Goal: Task Accomplishment & Management: Use online tool/utility

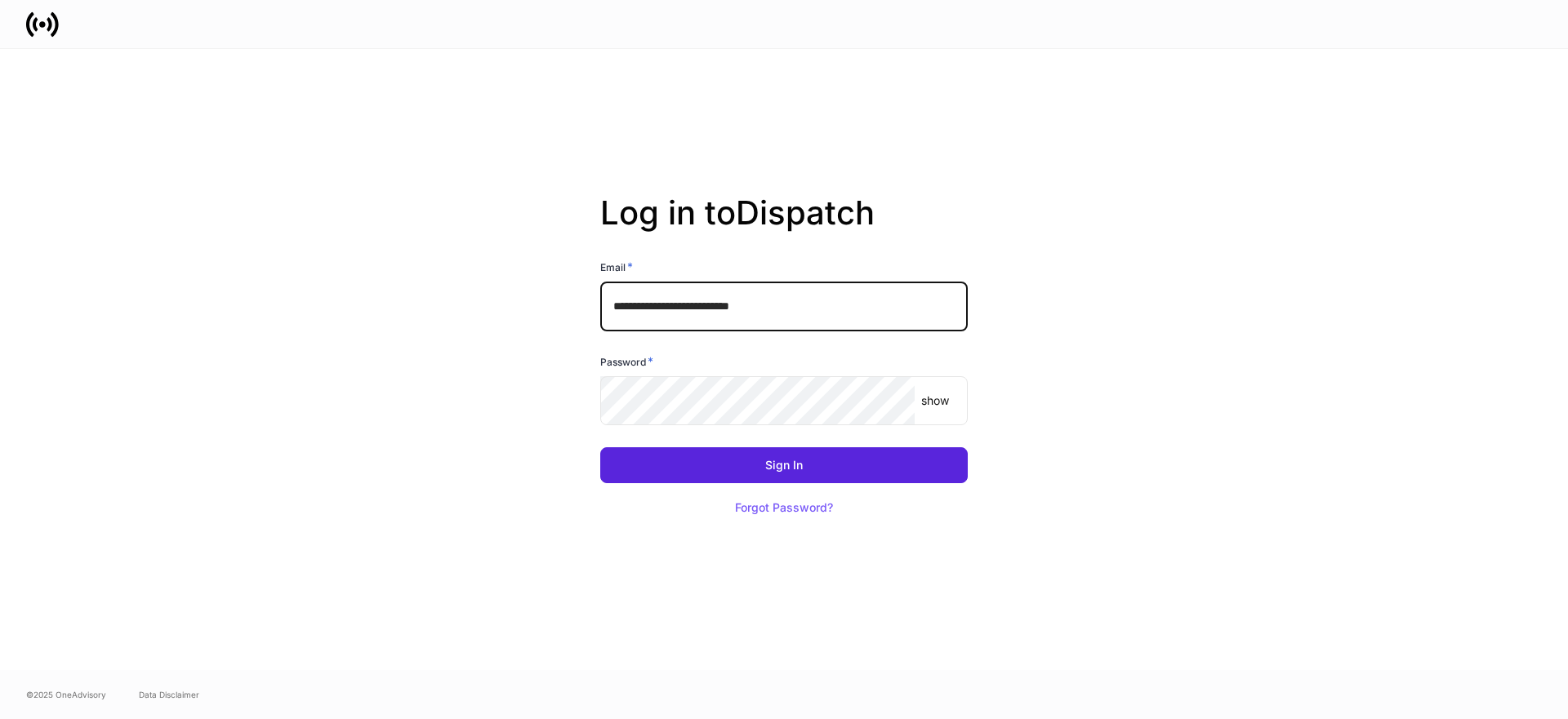
click at [830, 305] on input "**********" at bounding box center [784, 306] width 367 height 49
click at [773, 303] on input "**********" at bounding box center [784, 306] width 367 height 49
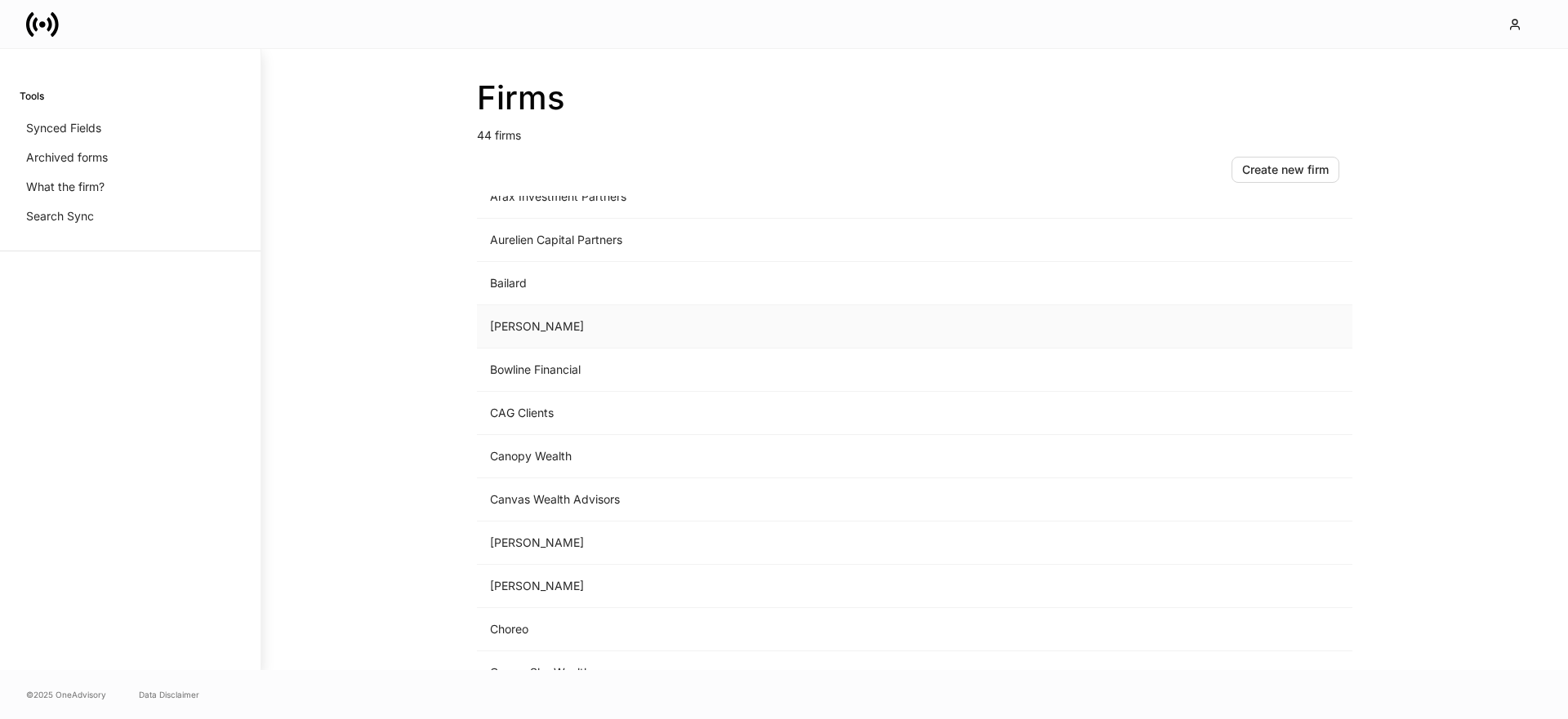
scroll to position [180, 0]
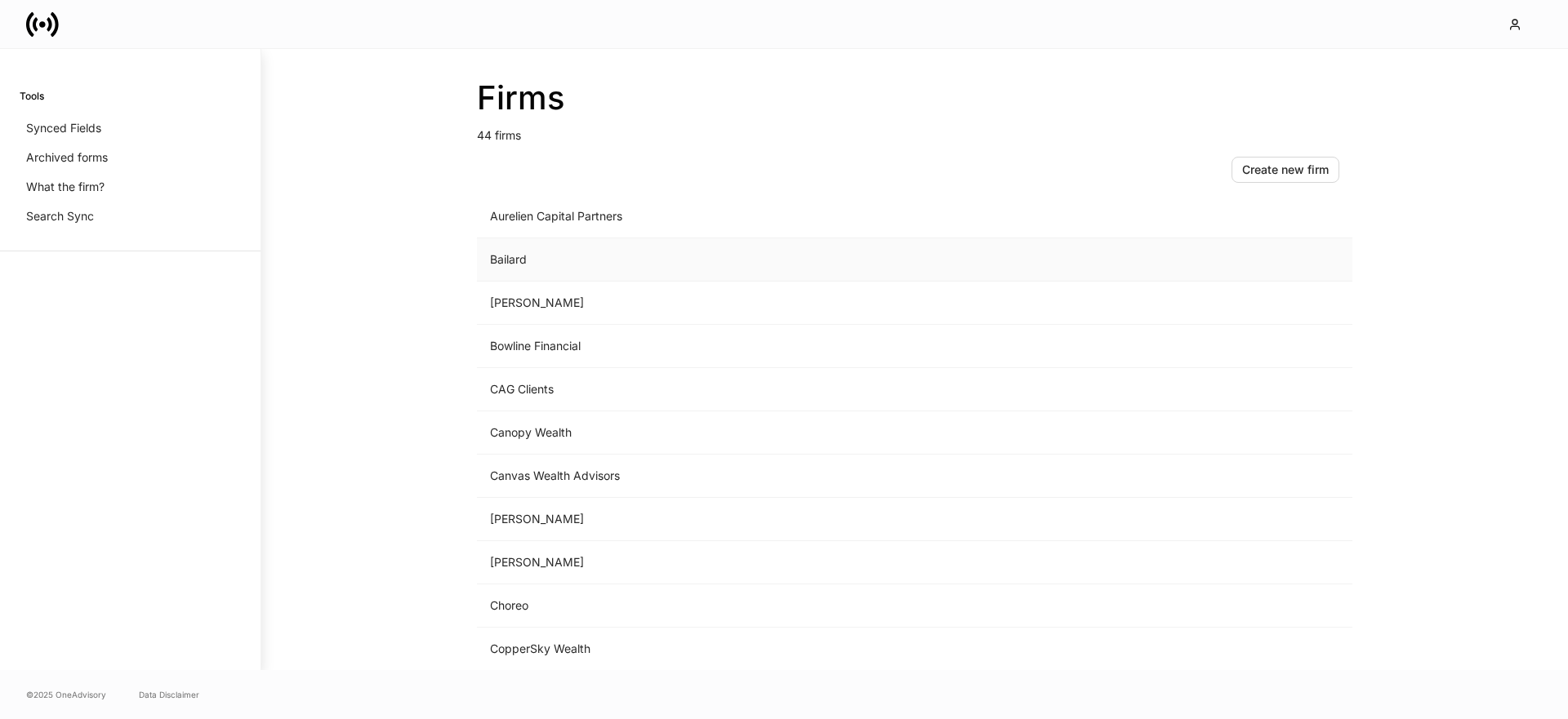
click at [555, 259] on td "Bailard" at bounding box center [779, 260] width 605 height 43
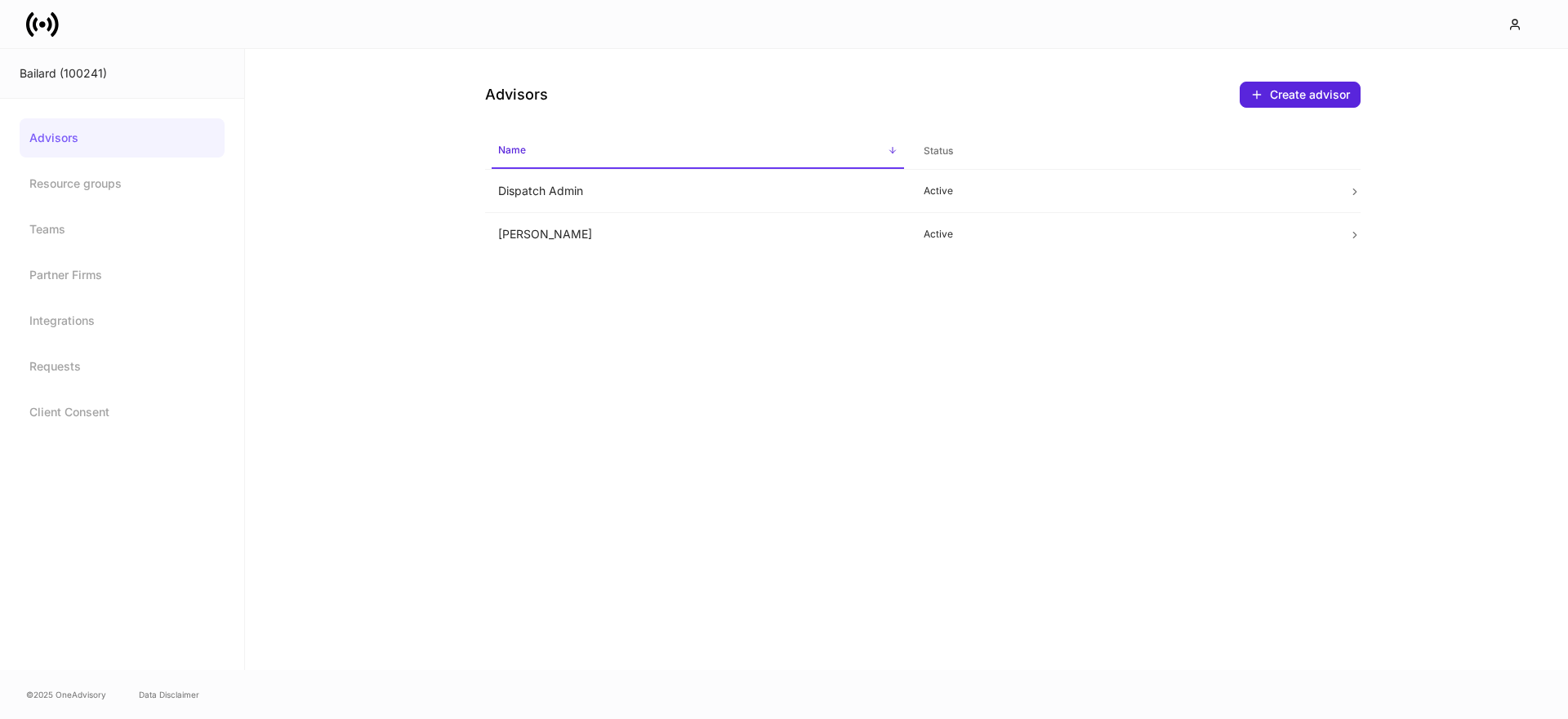
drag, startPoint x: 40, startPoint y: 135, endPoint x: 35, endPoint y: 84, distance: 51.2
click at [40, 134] on link "Advisors" at bounding box center [121, 138] width 205 height 39
click at [33, 23] on icon at bounding box center [35, 24] width 5 height 14
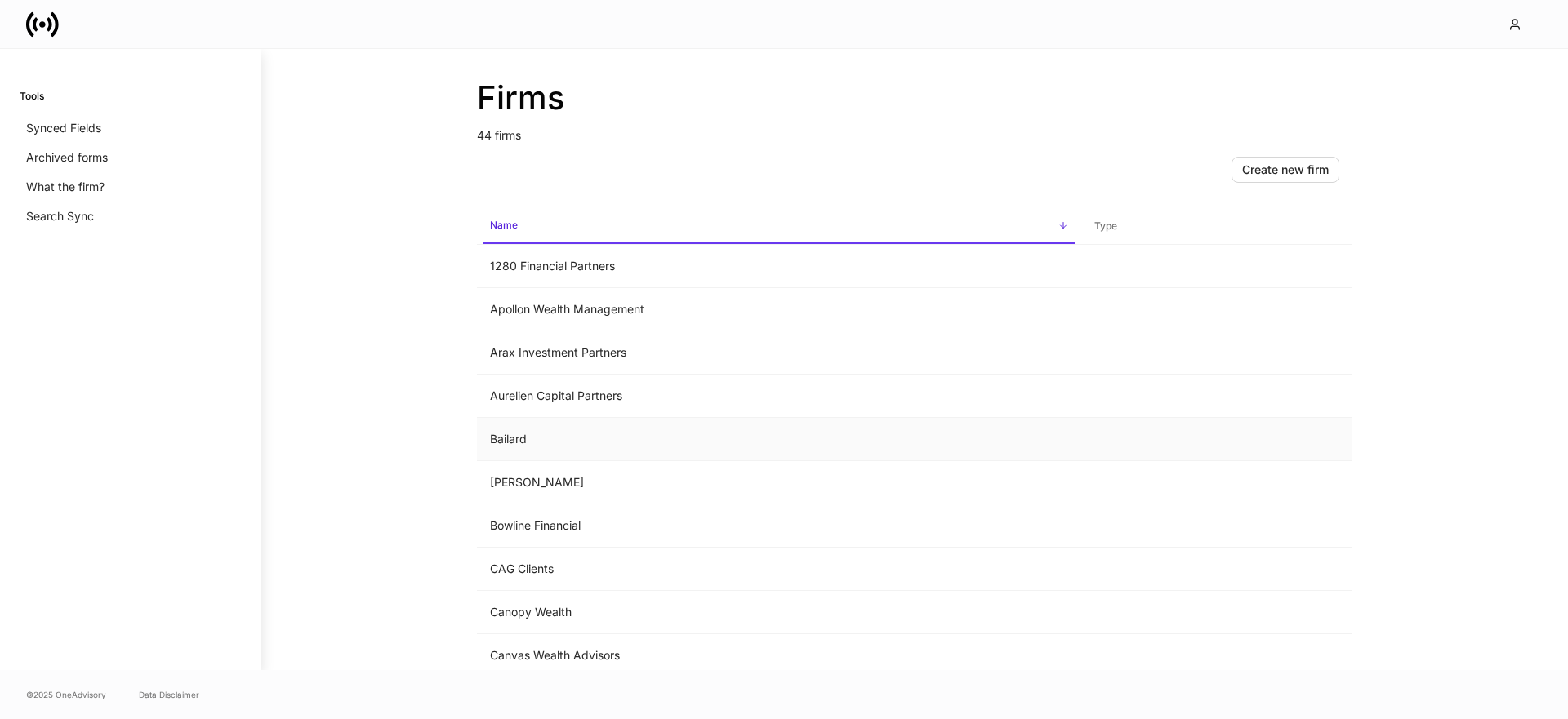
scroll to position [38, 0]
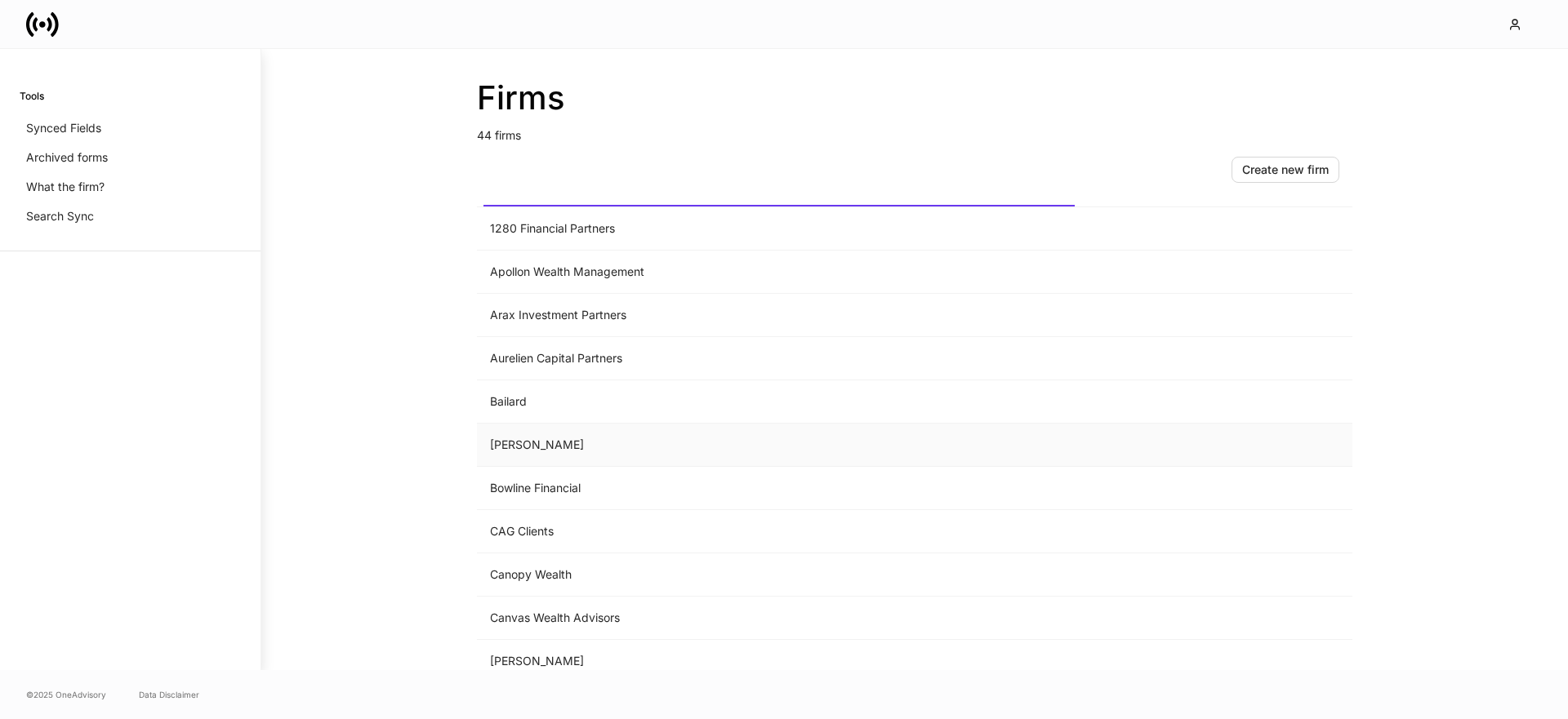
click at [575, 448] on td "Bartlett" at bounding box center [779, 446] width 605 height 43
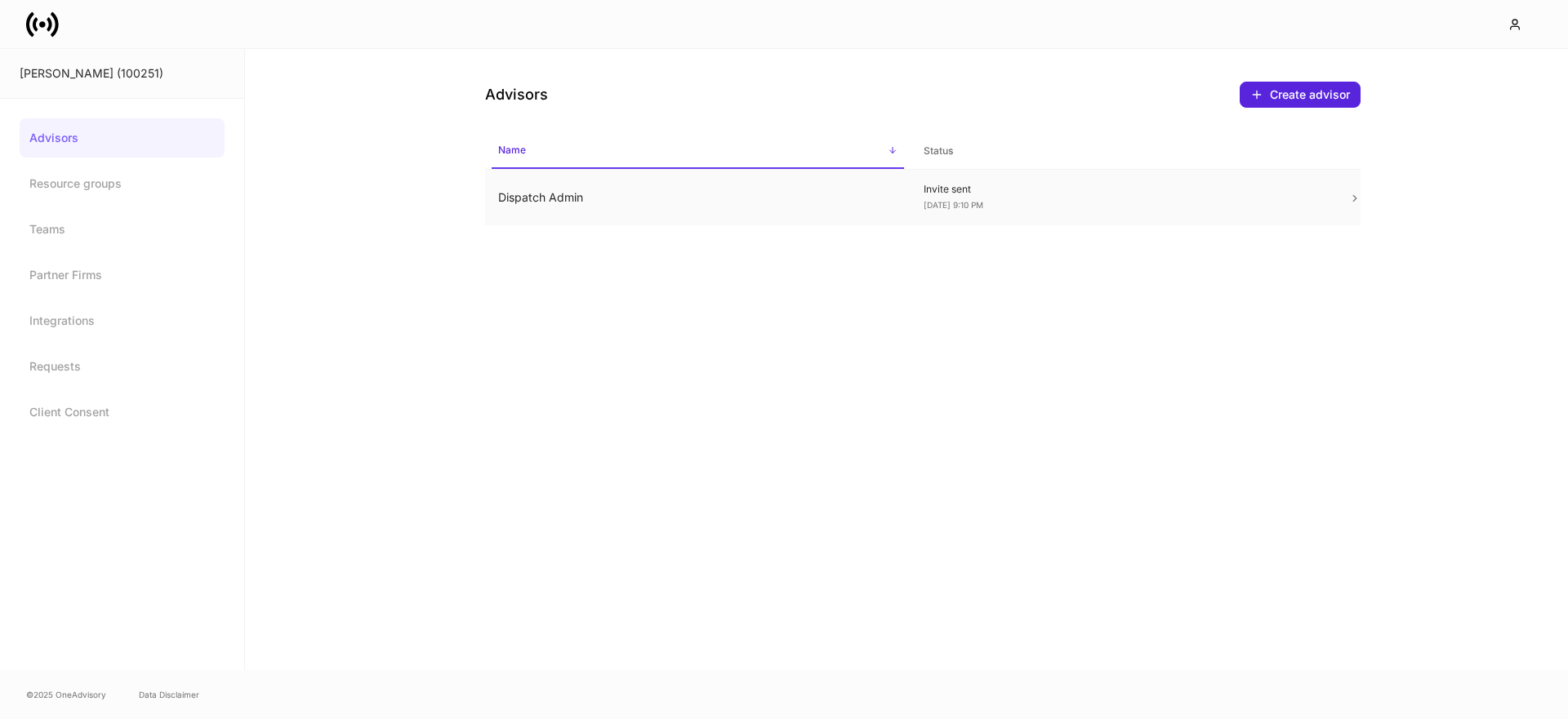
click at [610, 203] on td "Dispatch Admin" at bounding box center [697, 197] width 426 height 56
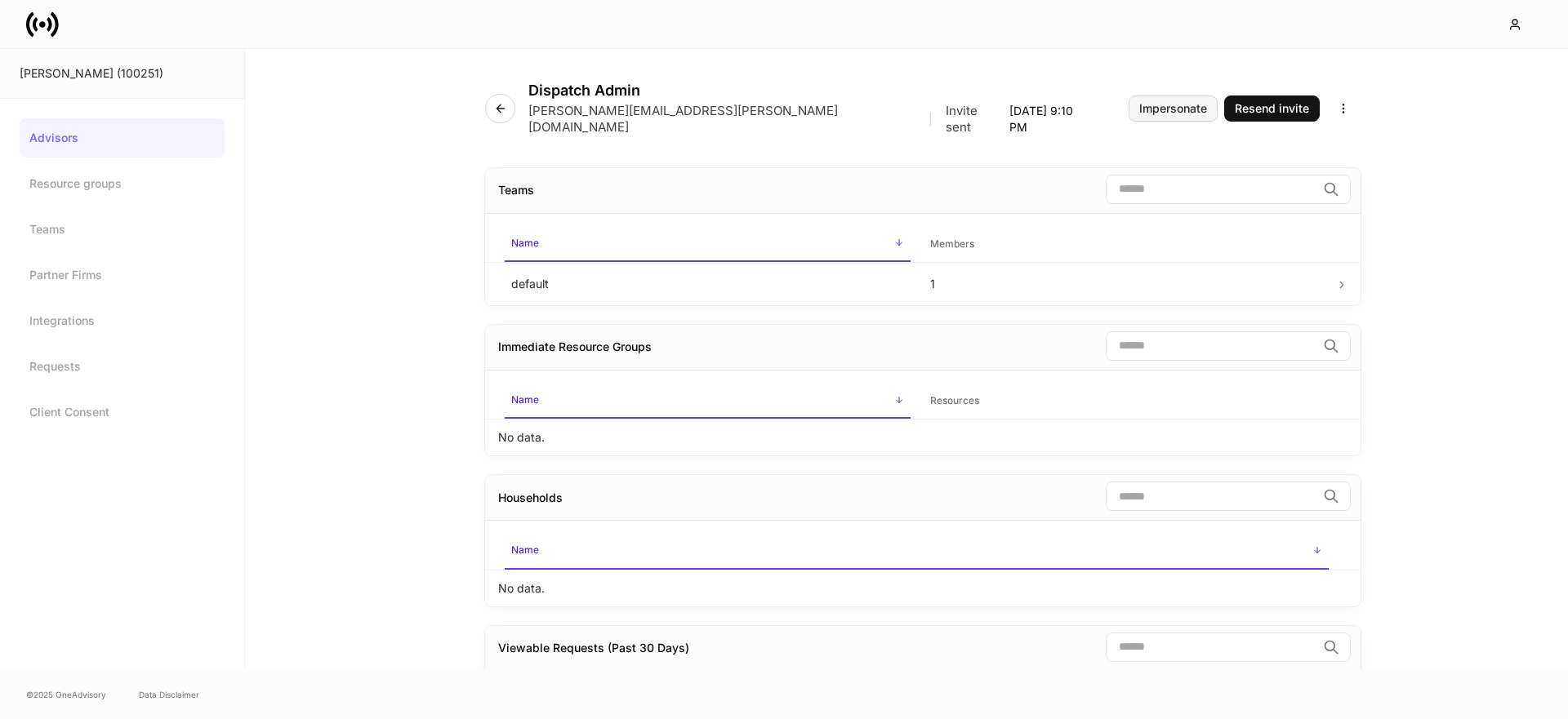
click at [1172, 103] on div "Impersonate" at bounding box center [1172, 109] width 68 height 12
click at [34, 23] on icon at bounding box center [35, 24] width 5 height 14
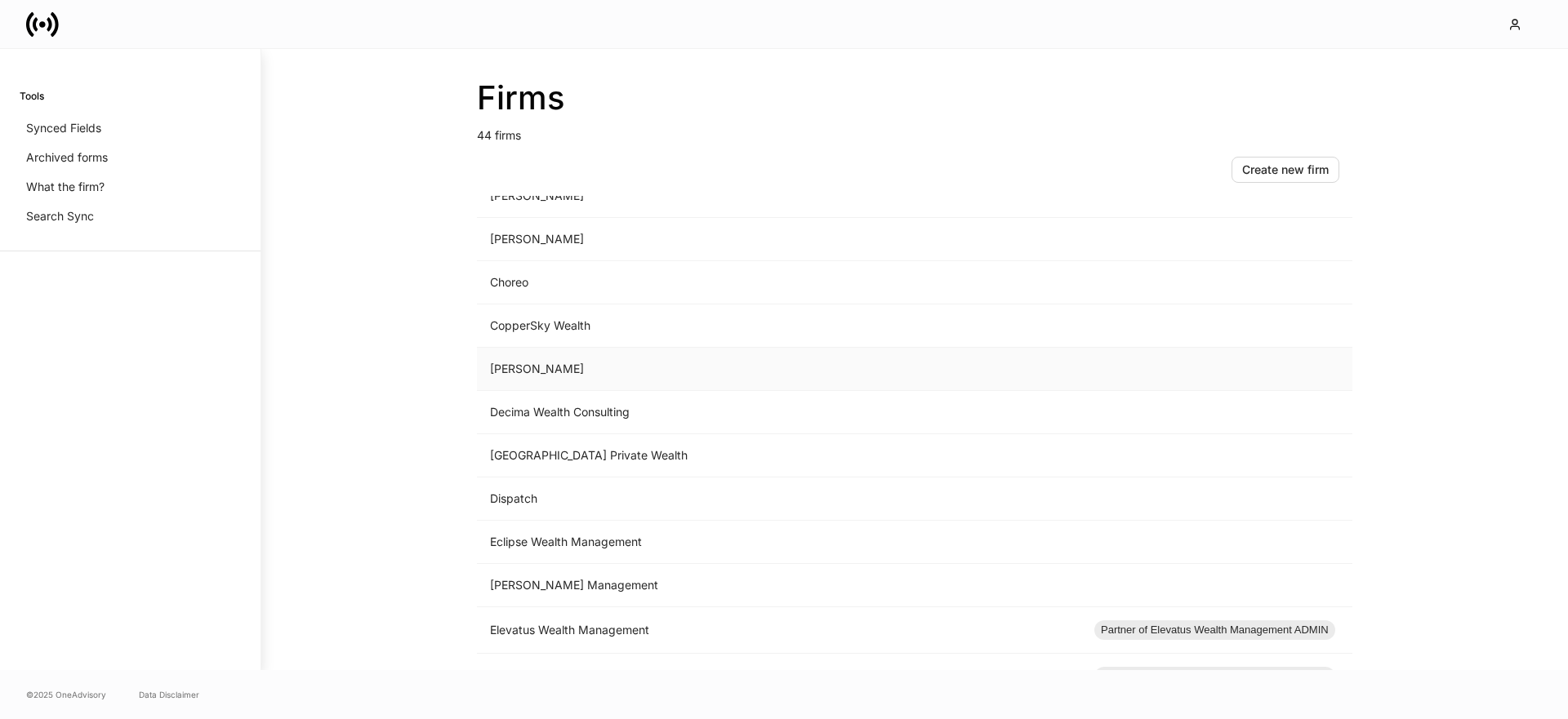
scroll to position [456, 0]
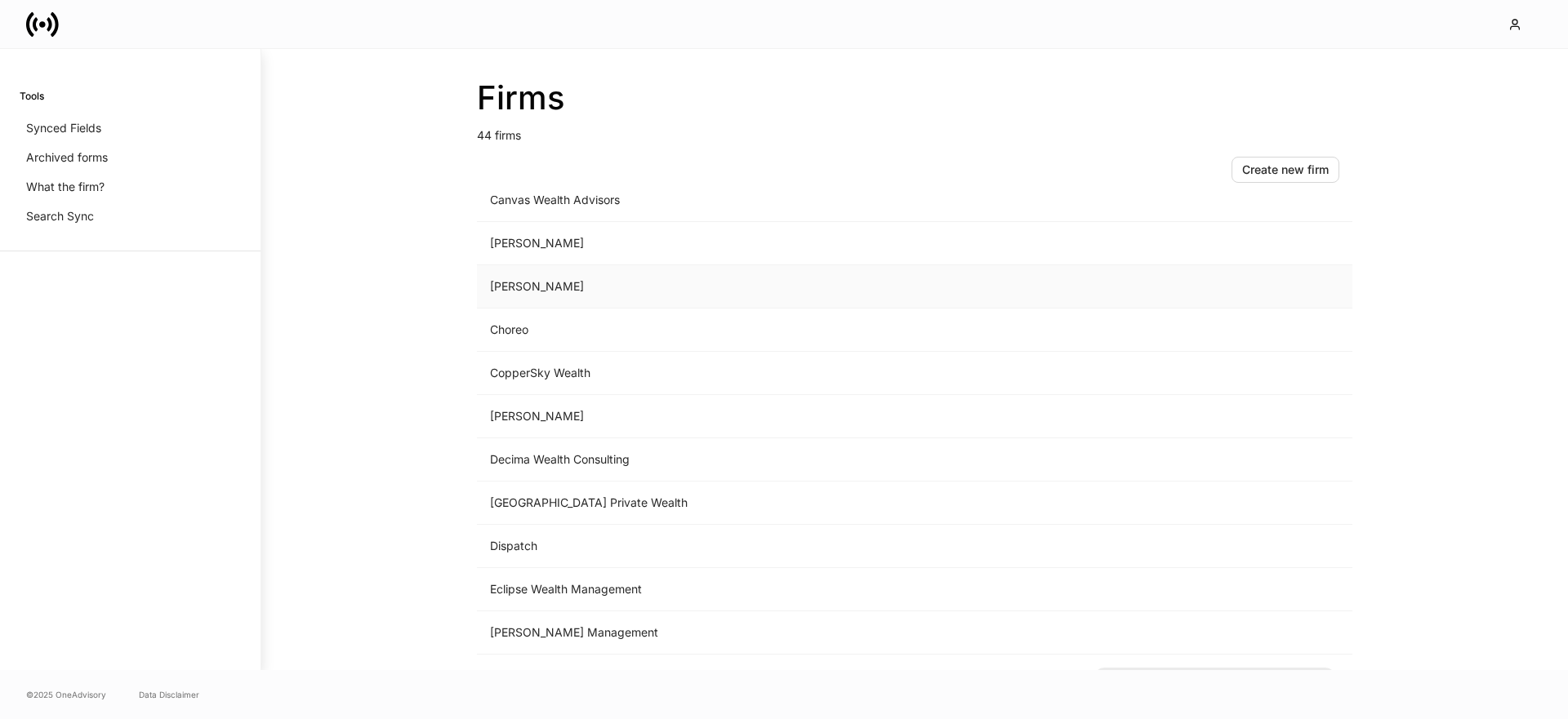
click at [621, 292] on td "Cassaday" at bounding box center [779, 287] width 605 height 43
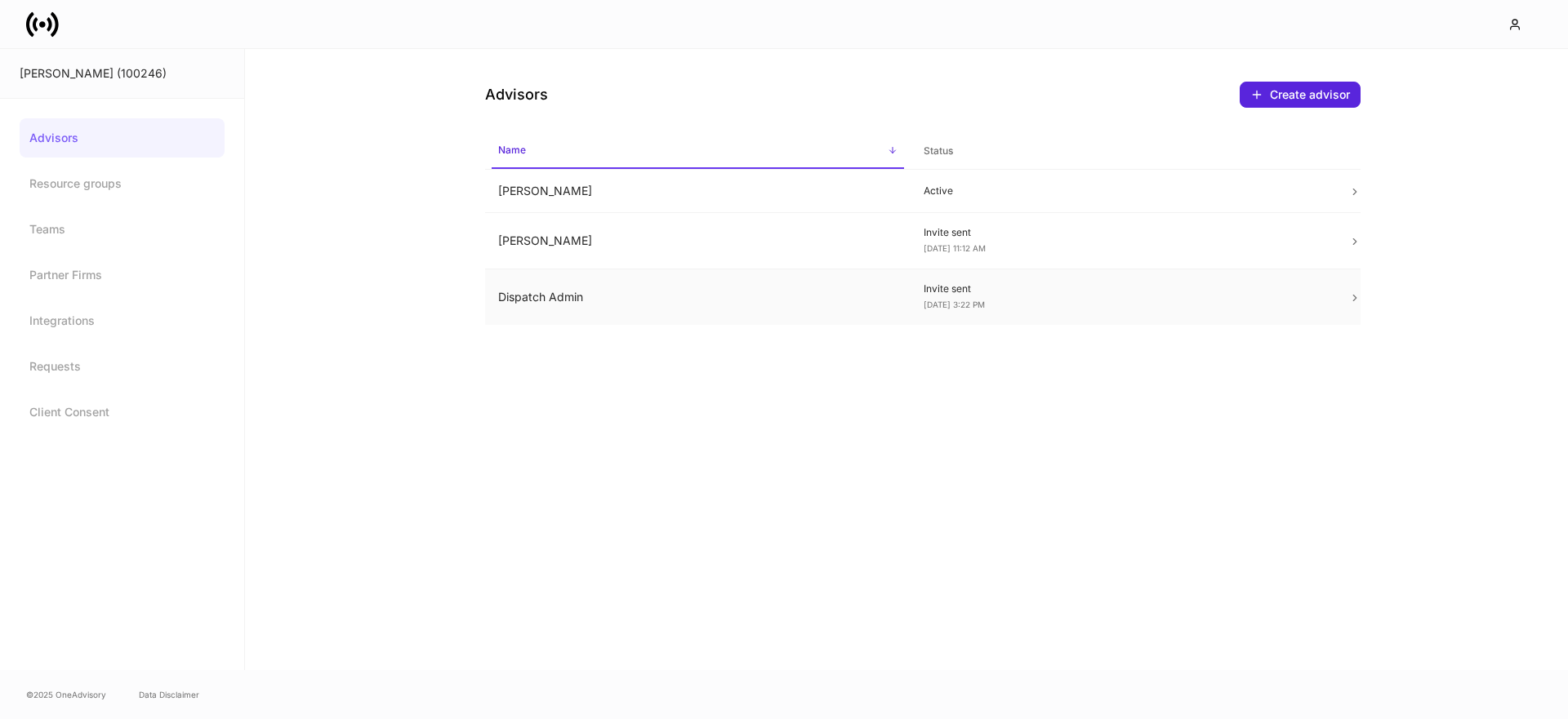
click at [658, 291] on td "Dispatch Admin" at bounding box center [697, 297] width 426 height 56
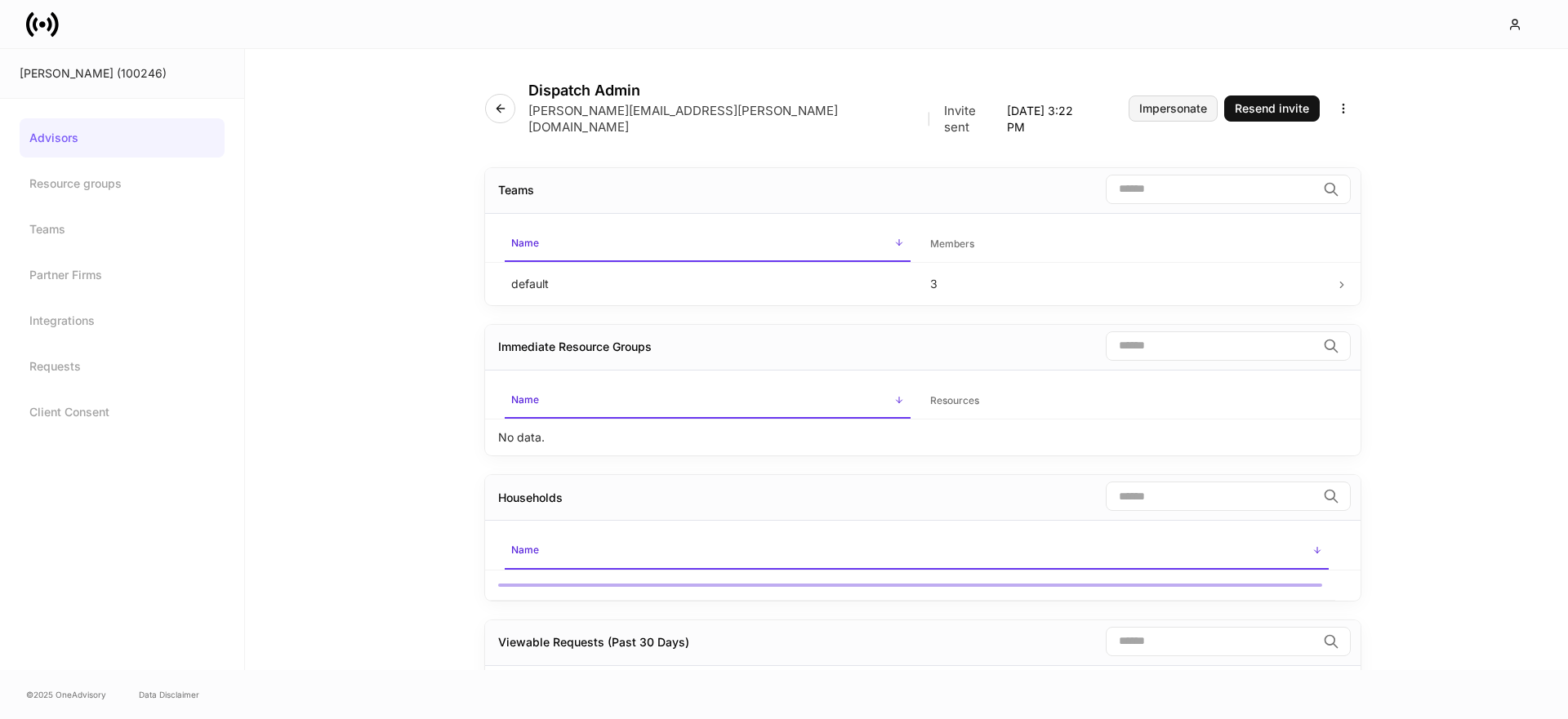
click at [1185, 105] on div "Impersonate" at bounding box center [1172, 109] width 68 height 12
